Goal: Task Accomplishment & Management: Manage account settings

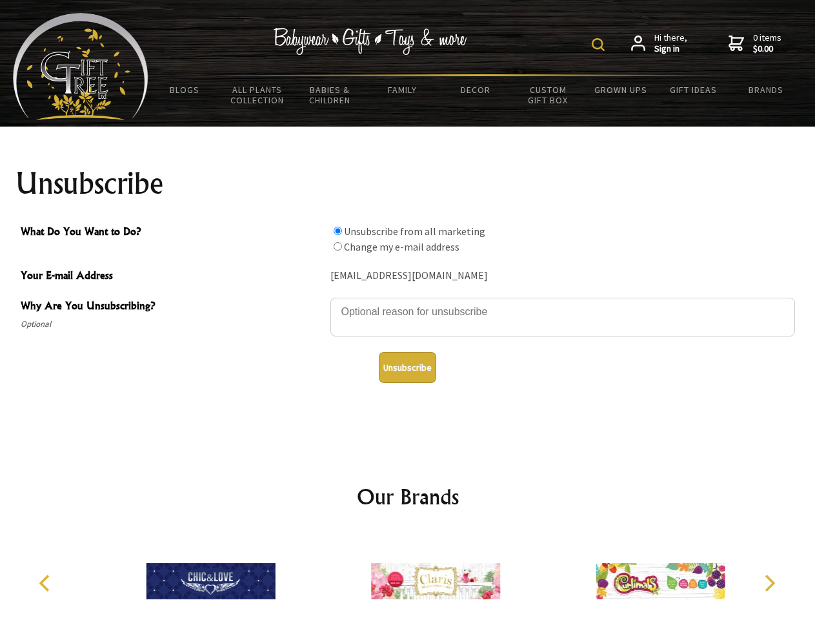
click at [600, 45] on img at bounding box center [598, 44] width 13 height 13
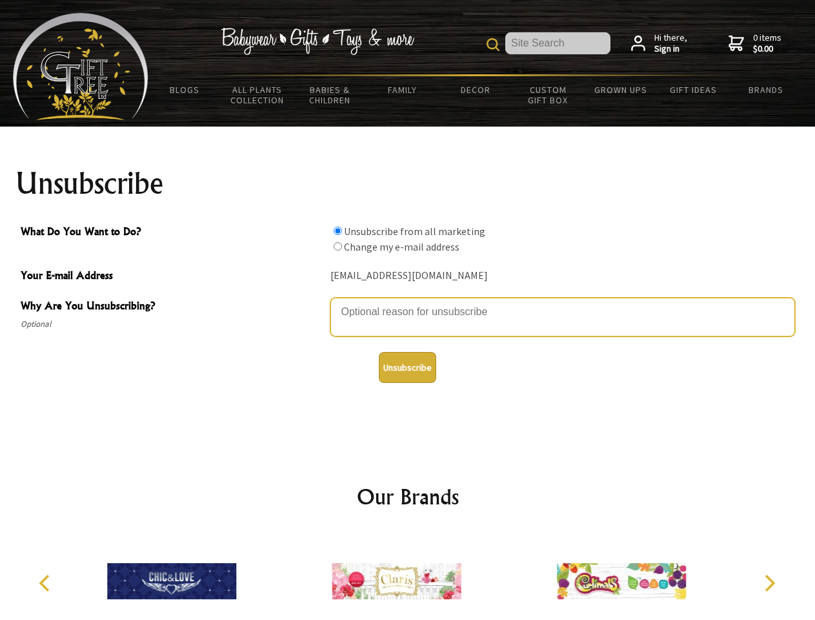
click at [408, 302] on textarea "Why Are You Unsubscribing?" at bounding box center [562, 317] width 465 height 39
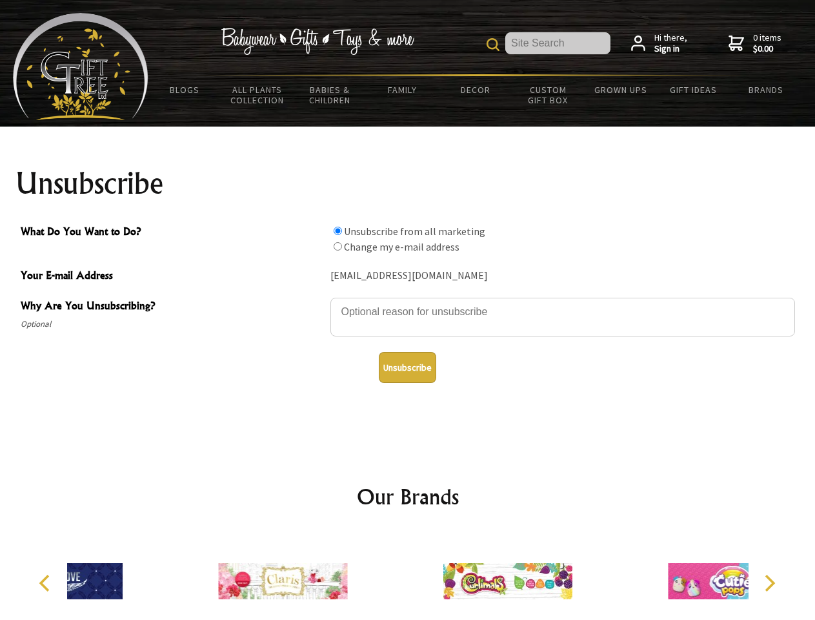
click at [338, 230] on input "What Do You Want to Do?" at bounding box center [338, 231] width 8 height 8
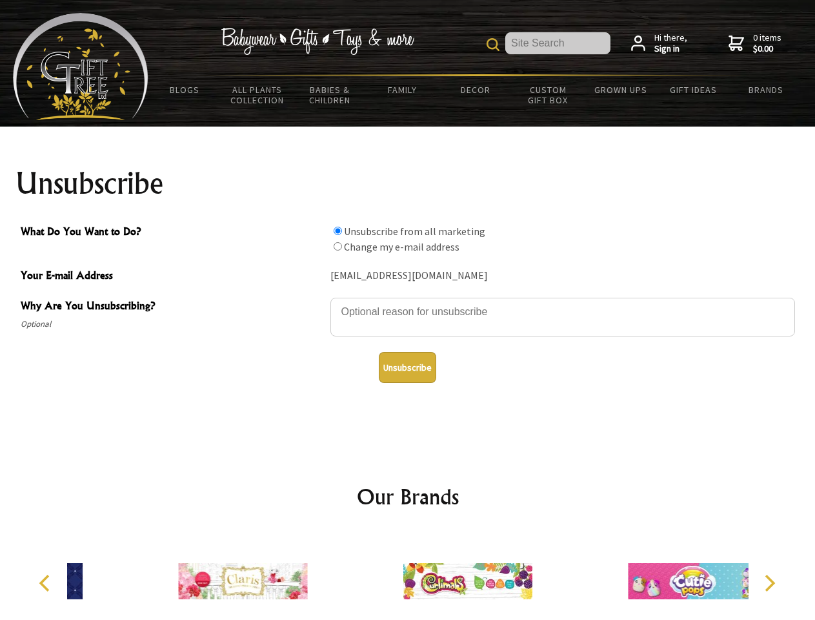
click at [338, 246] on input "What Do You Want to Do?" at bounding box center [338, 246] width 8 height 8
radio input "true"
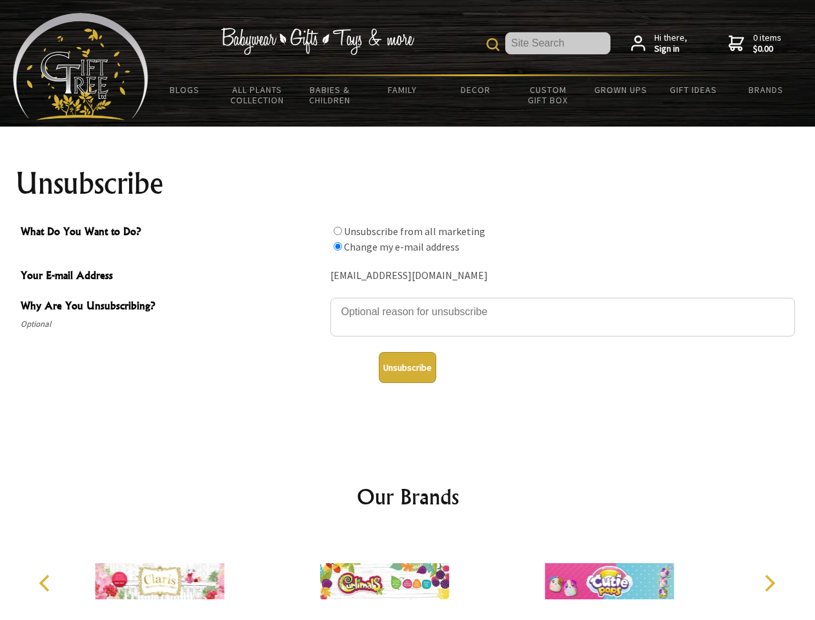
click at [407, 367] on button "Unsubscribe" at bounding box center [407, 367] width 57 height 31
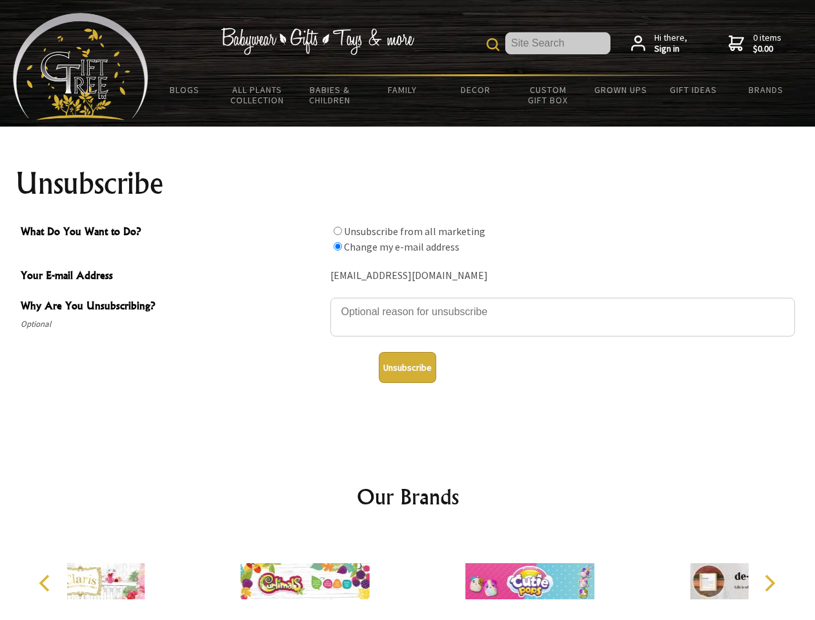
click at [408, 576] on div at bounding box center [304, 582] width 225 height 101
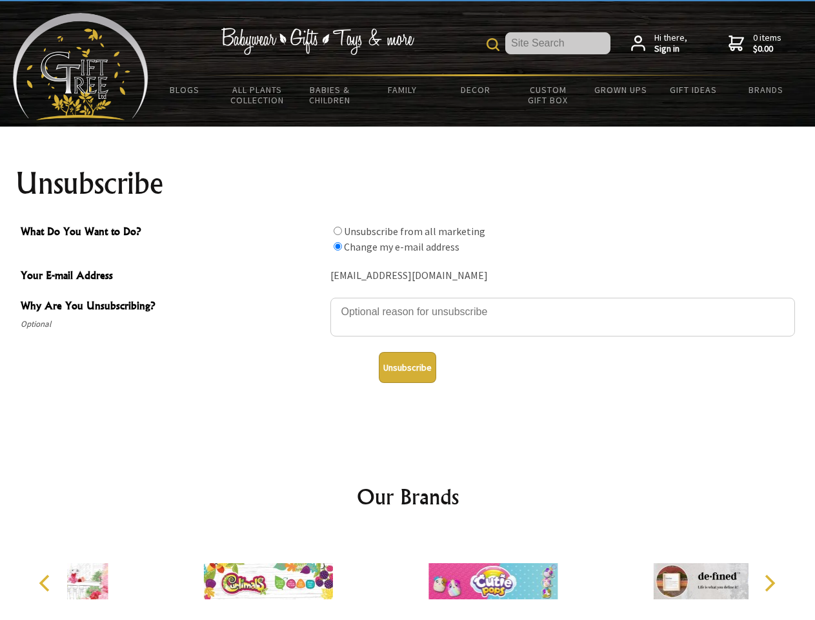
click at [46, 583] on icon "Previous" at bounding box center [45, 582] width 17 height 17
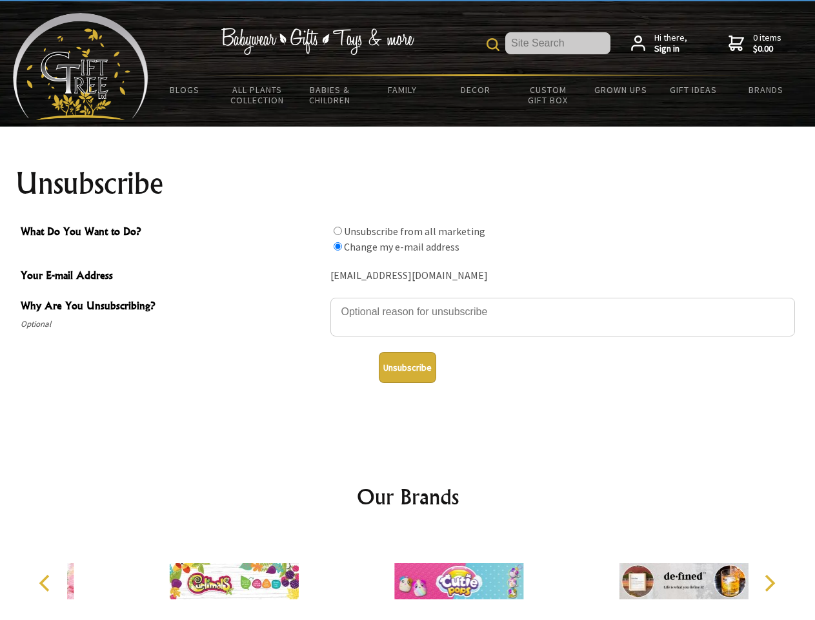
click at [769, 583] on icon "Next" at bounding box center [768, 582] width 17 height 17
